Goal: Task Accomplishment & Management: Use online tool/utility

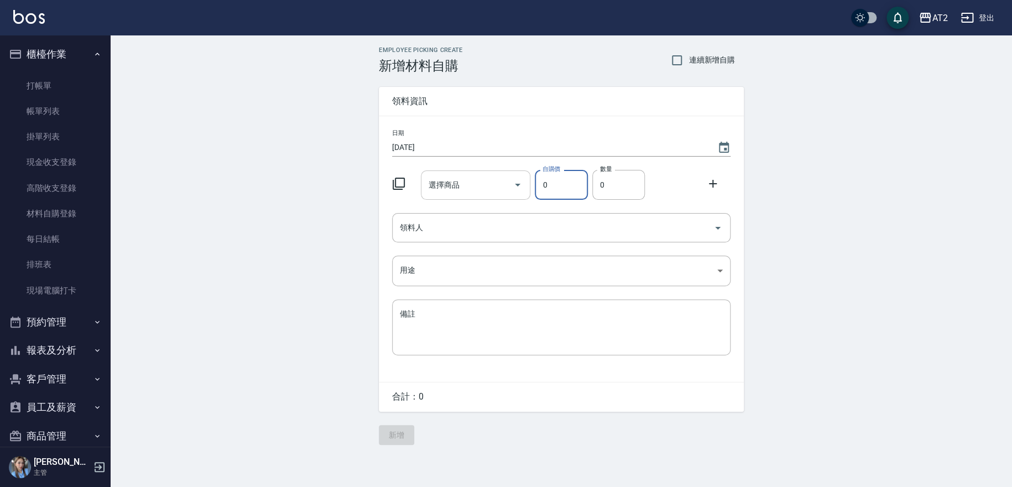
click at [467, 182] on input "選擇商品" at bounding box center [467, 184] width 83 height 19
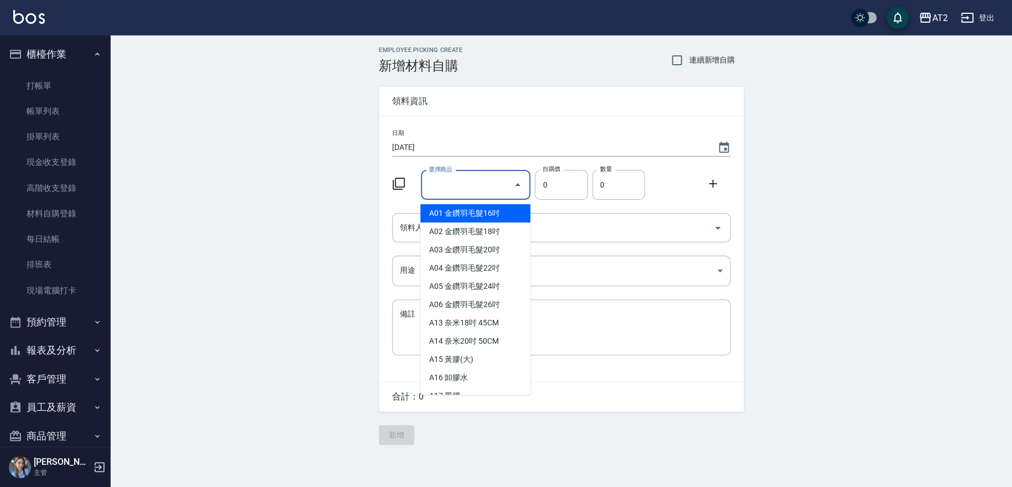
type input "有色羽毛鉑金髮20吋"
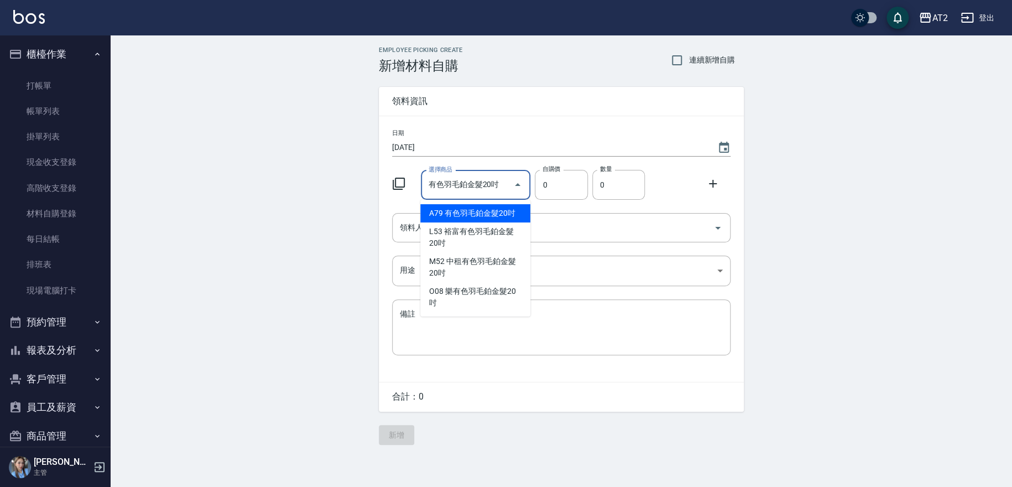
click at [499, 205] on li "A79 有色羽毛鉑金髮20吋" at bounding box center [475, 213] width 110 height 18
type input "2330"
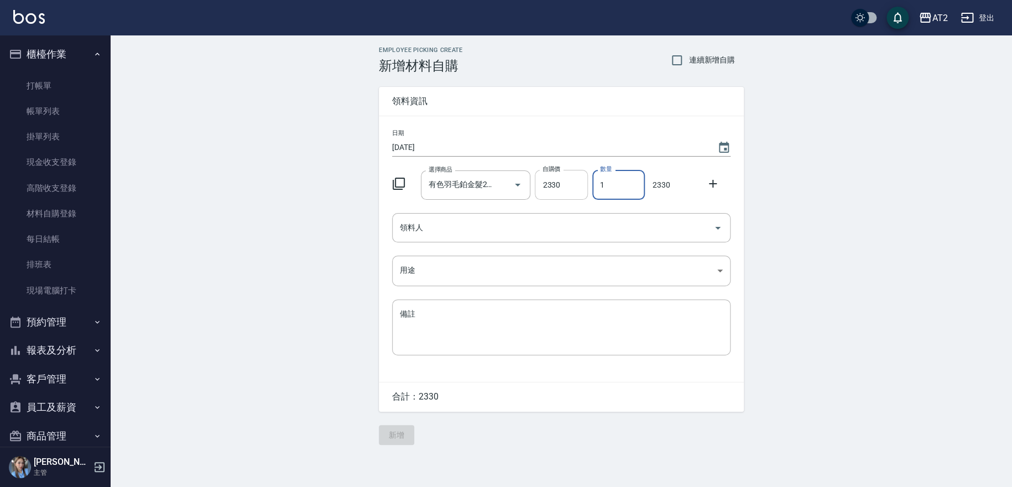
drag, startPoint x: 616, startPoint y: 181, endPoint x: 568, endPoint y: 182, distance: 48.7
click at [568, 182] on div "選擇商品 有色羽毛鉑金髮20吋 選擇商品 自購價 2330 自購價 數量 1 數量 2330" at bounding box center [559, 182] width 343 height 34
click at [499, 185] on icon "Clear" at bounding box center [502, 184] width 11 height 11
type input "4"
type input "0"
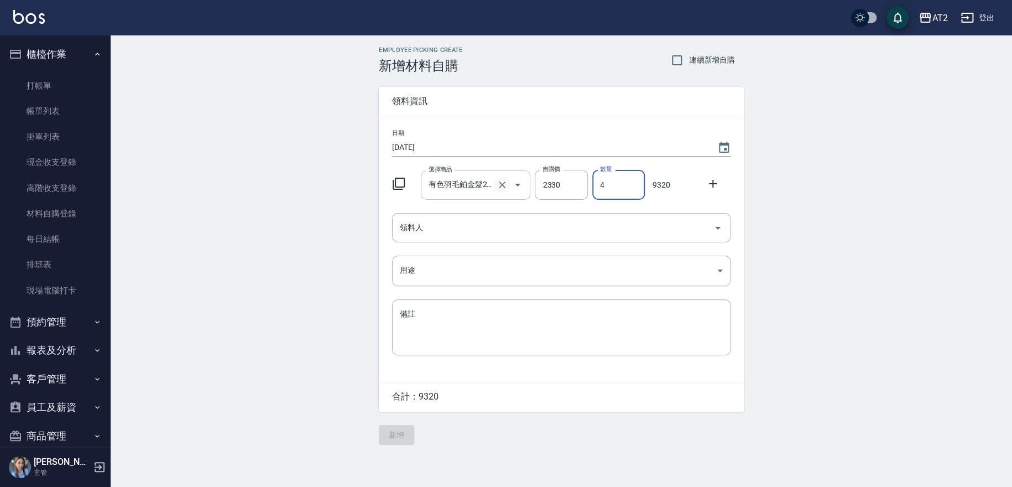
type input "0"
click at [499, 185] on input "選擇商品" at bounding box center [467, 184] width 83 height 19
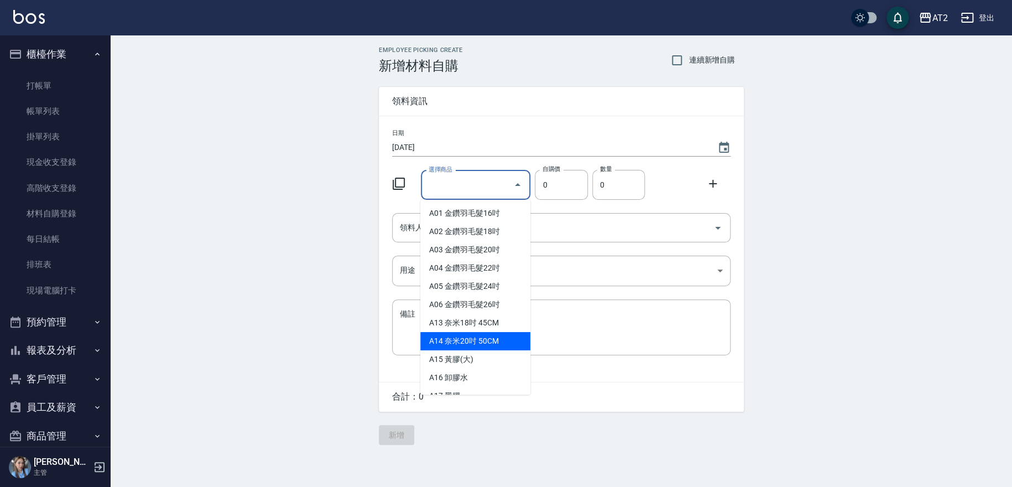
click at [478, 170] on div "選擇商品" at bounding box center [476, 184] width 110 height 29
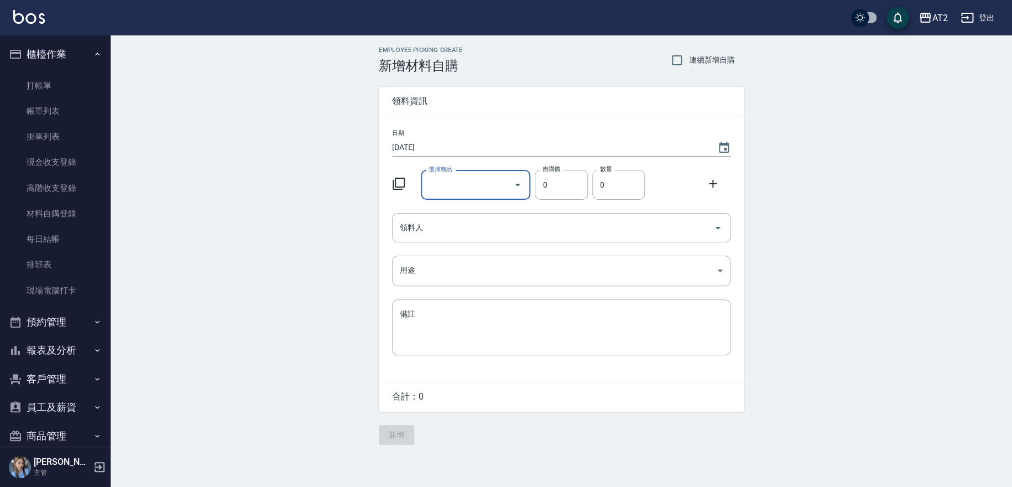
click at [485, 182] on input "選擇商品" at bounding box center [467, 184] width 83 height 19
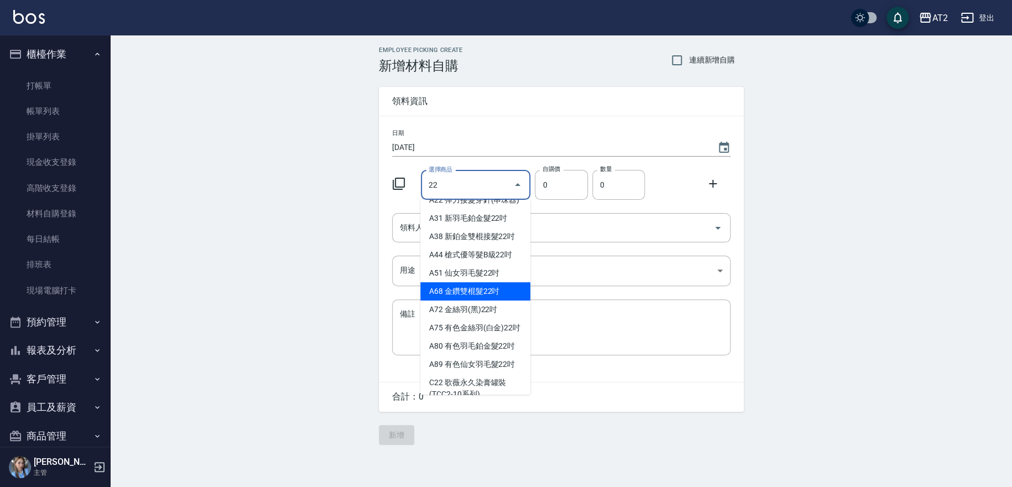
scroll to position [61, 0]
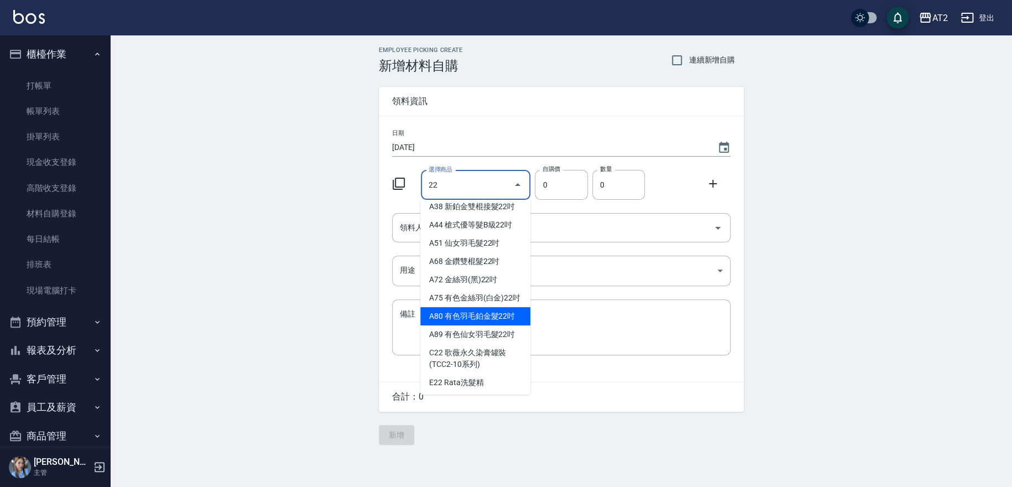
click at [488, 325] on li "A80 有色羽毛鉑金髮22吋" at bounding box center [475, 316] width 110 height 18
type input "有色羽毛鉑金髮22吋"
type input "2530"
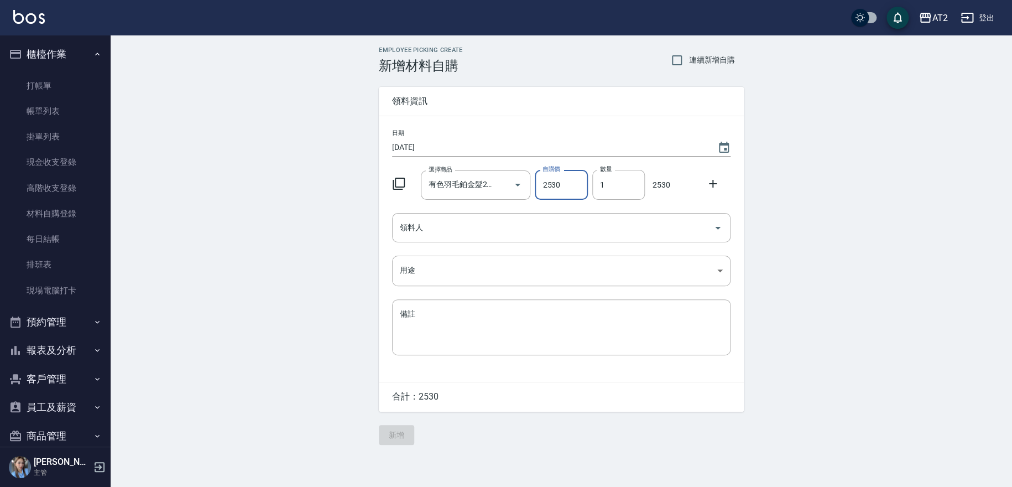
drag, startPoint x: 633, startPoint y: 182, endPoint x: 475, endPoint y: 207, distance: 159.5
click at [476, 206] on div "日期 [DATE] 選擇商品 有色羽毛鉑金髮22吋 選擇商品 自購價 2530 自購價 數量 1 數量 2530 領料人 領料人 用途 ​ 用途 備註 x 備註" at bounding box center [561, 248] width 365 height 265
click at [516, 184] on icon "Open" at bounding box center [518, 185] width 6 height 3
type input "3"
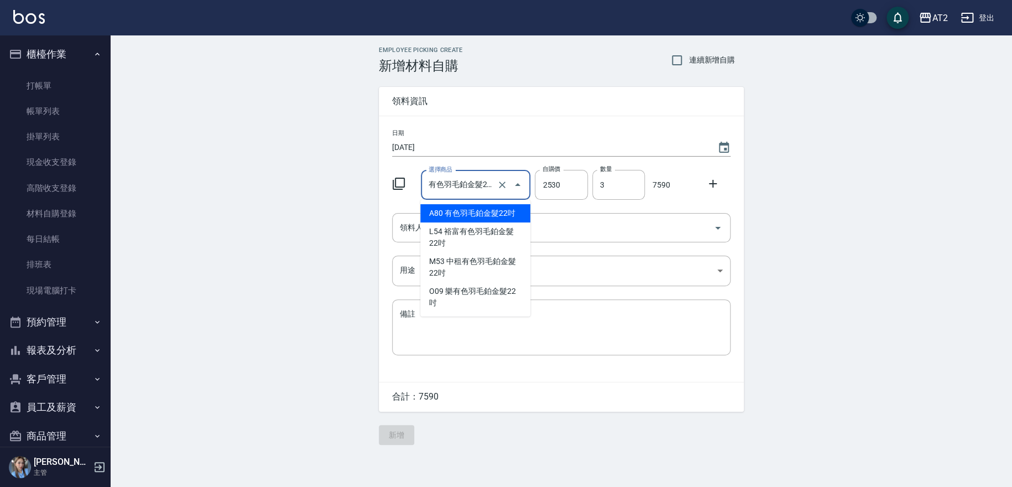
scroll to position [0, 7]
click at [485, 183] on input "有色羽毛鉑金髮22吋" at bounding box center [460, 184] width 69 height 19
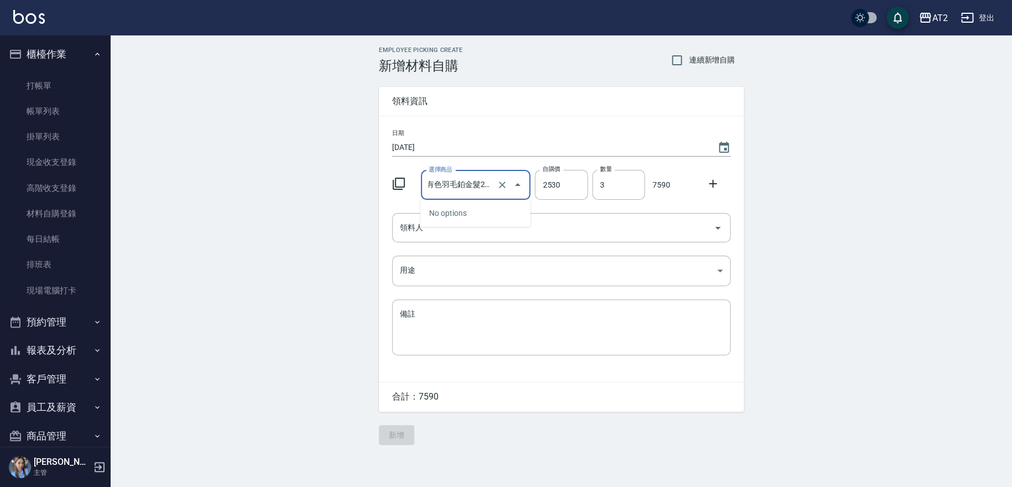
scroll to position [0, 2]
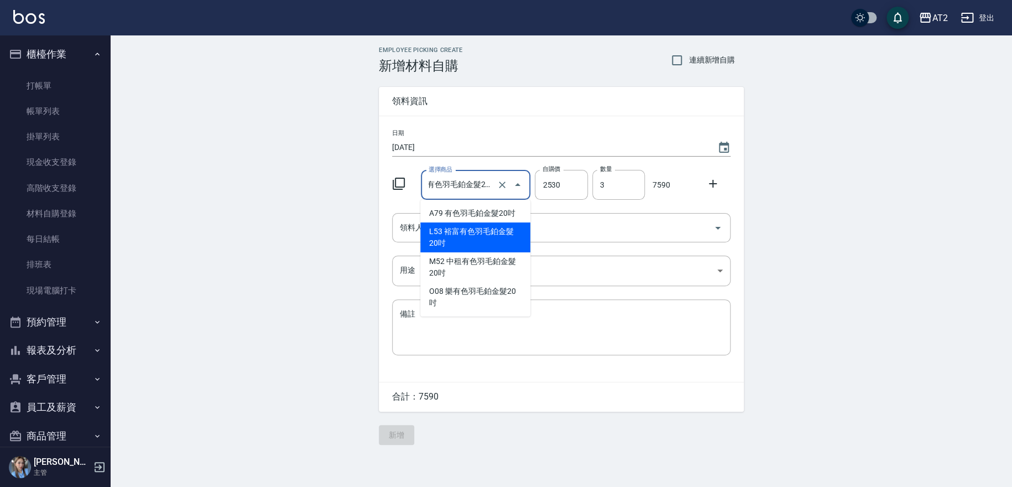
type input "裕富有色羽毛鉑金髮20吋"
type input "2330"
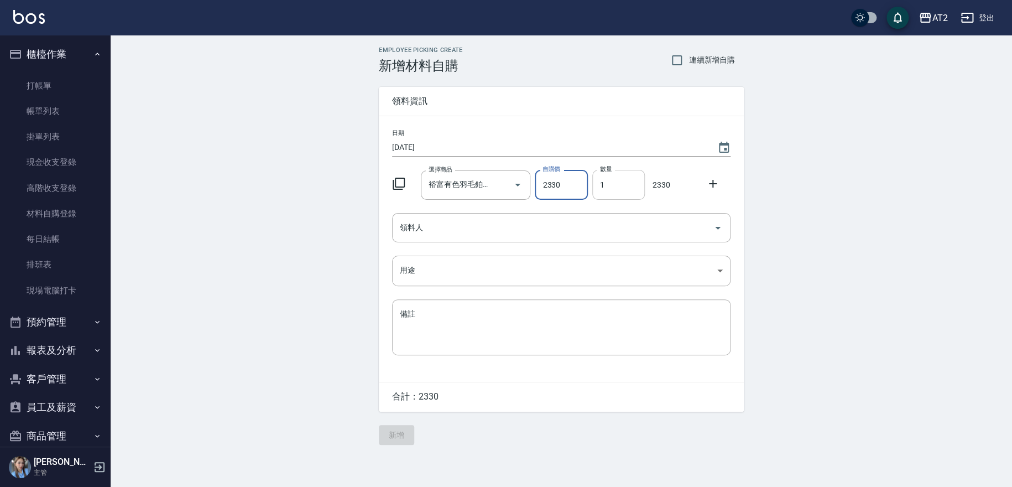
click at [620, 186] on input "1" at bounding box center [618, 185] width 53 height 30
type input "04"
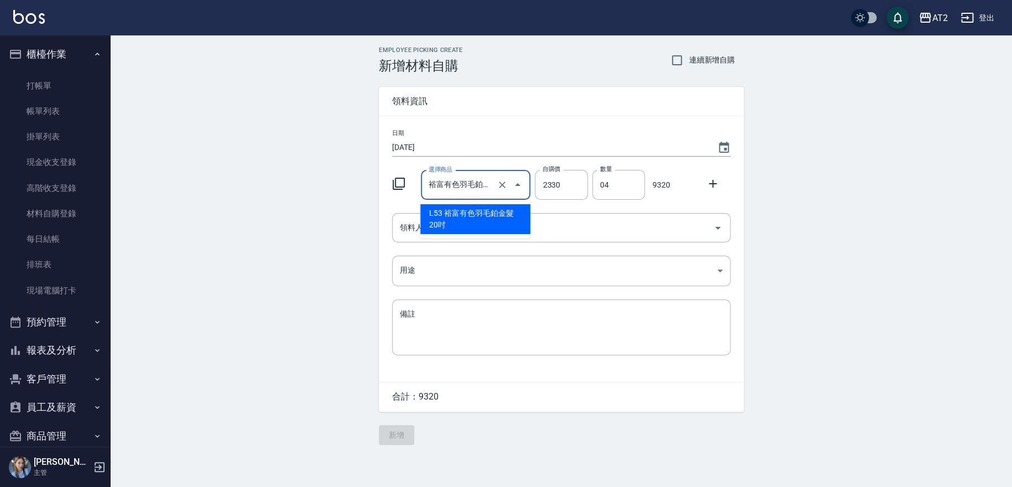
click at [487, 188] on input "裕富有色羽毛鉑金髮20吋" at bounding box center [460, 184] width 69 height 19
click at [515, 184] on icon "Close" at bounding box center [517, 184] width 13 height 13
click at [517, 186] on icon "Open" at bounding box center [517, 184] width 13 height 13
click at [498, 187] on icon "Clear" at bounding box center [502, 184] width 11 height 11
type input "0"
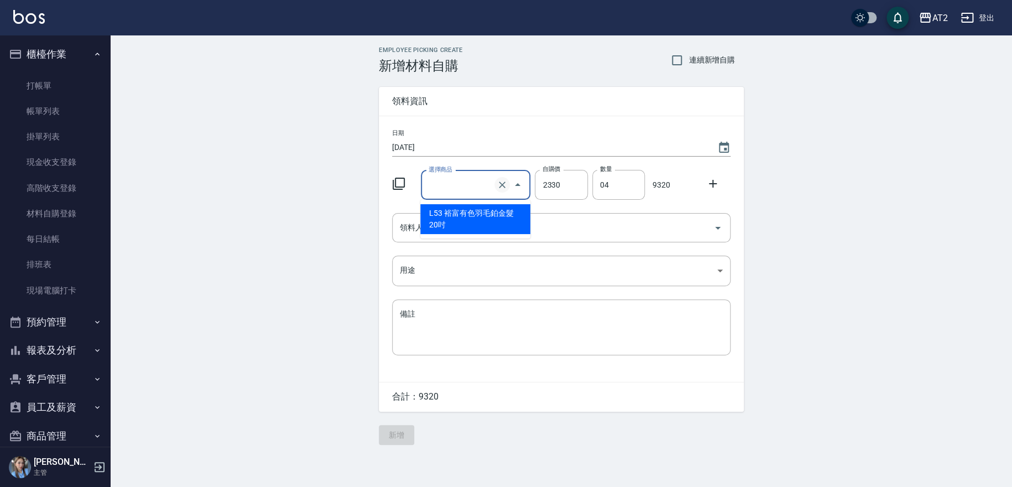
type input "0"
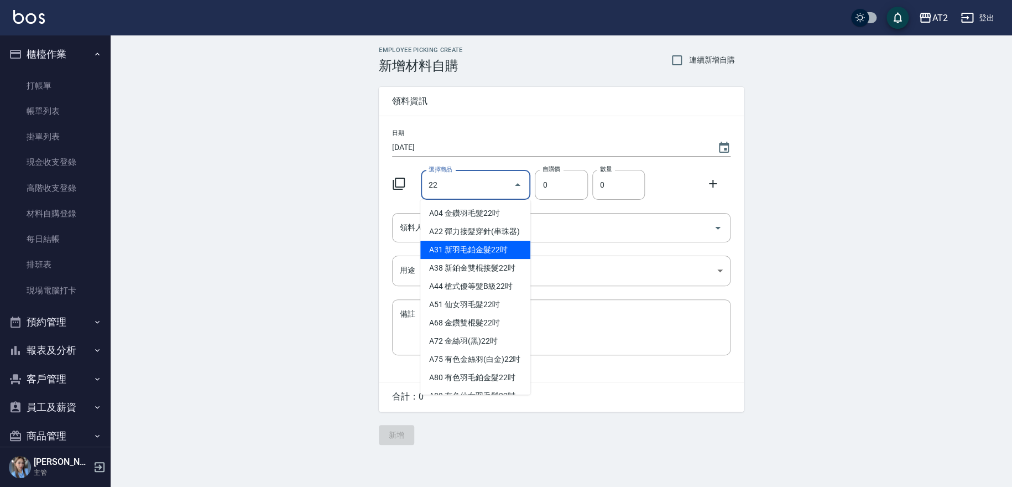
scroll to position [61, 0]
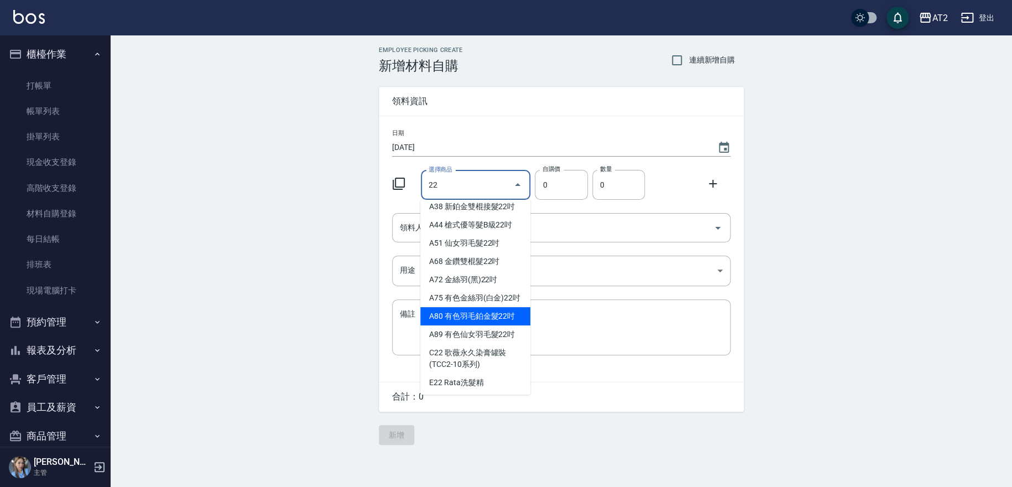
click at [464, 325] on li "A80 有色羽毛鉑金髮22吋" at bounding box center [475, 316] width 110 height 18
type input "有色羽毛鉑金髮22吋"
type input "2530"
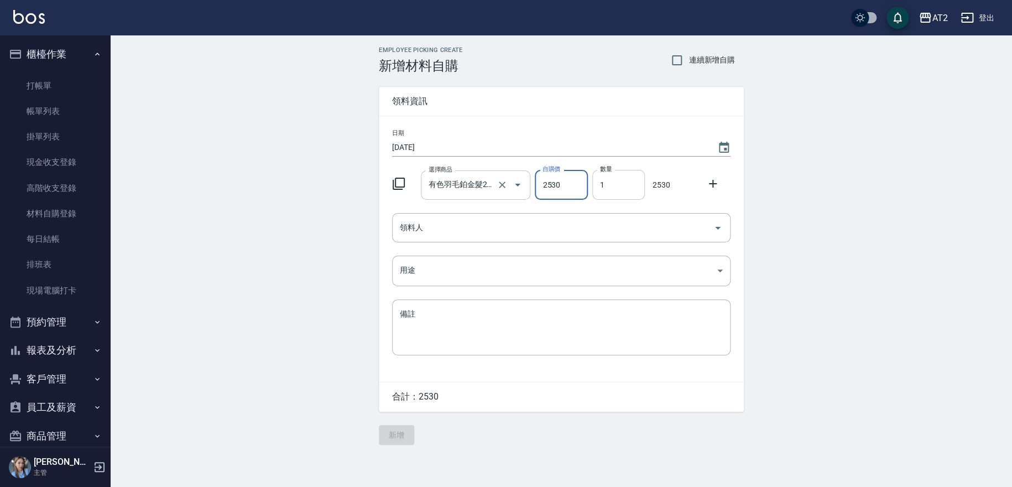
click at [621, 193] on input "1" at bounding box center [618, 185] width 53 height 30
type input "03"
